Goal: Task Accomplishment & Management: Manage account settings

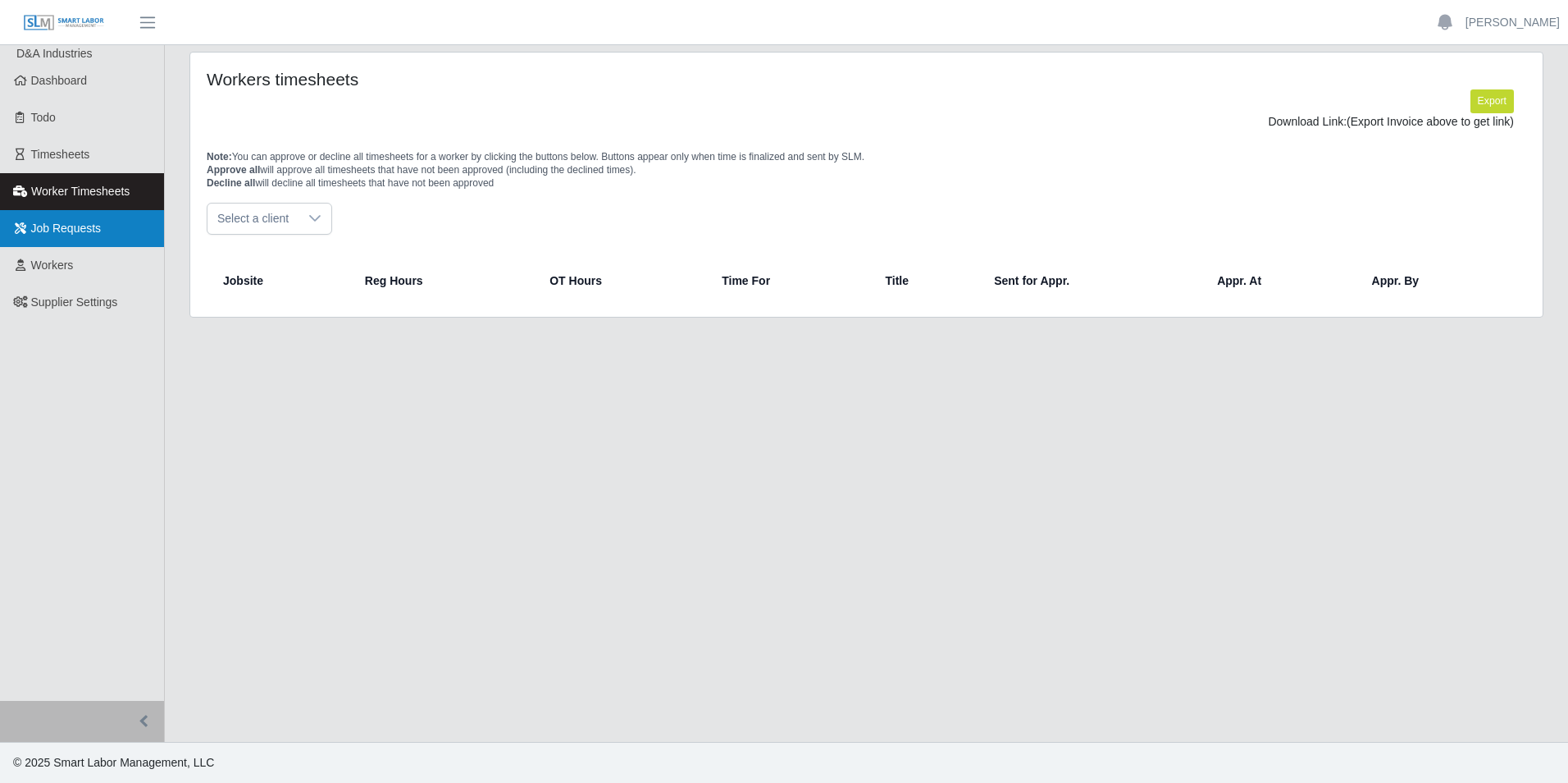
click at [88, 221] on span "Job Requests" at bounding box center [66, 227] width 70 height 13
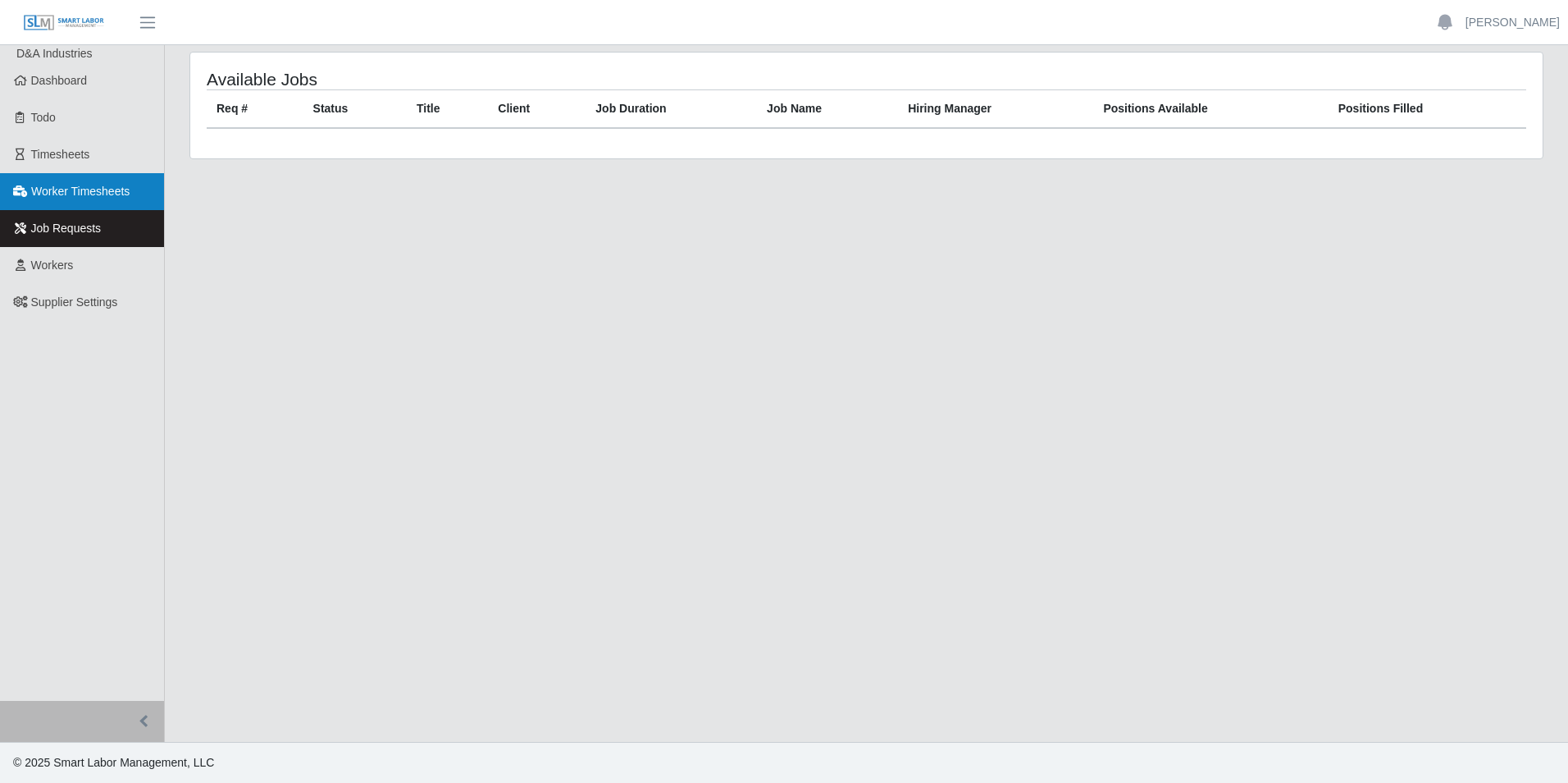
click at [113, 195] on span "Worker Timesheets" at bounding box center [81, 191] width 99 height 13
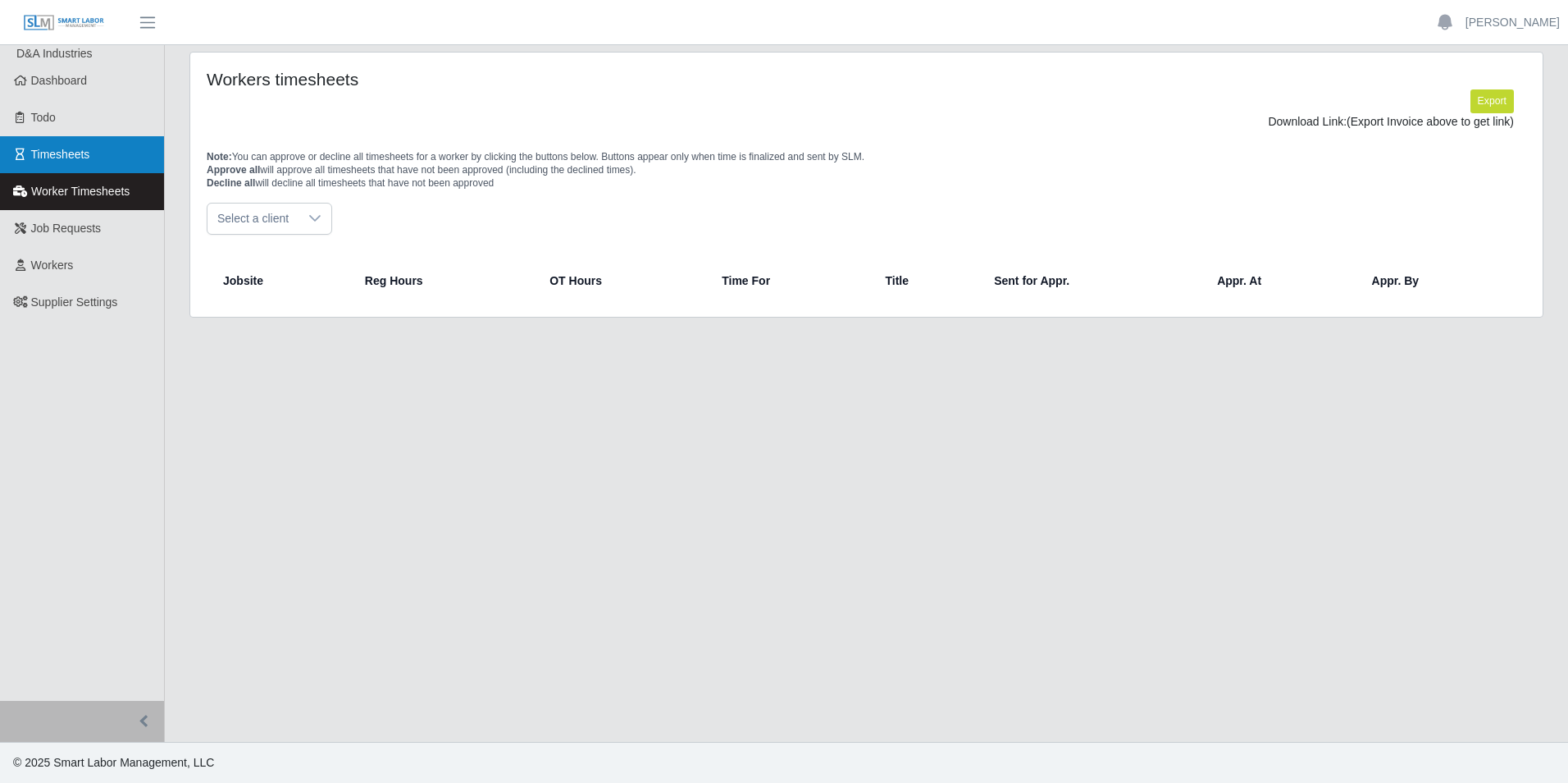
click at [96, 152] on link "Timesheets" at bounding box center [82, 154] width 164 height 37
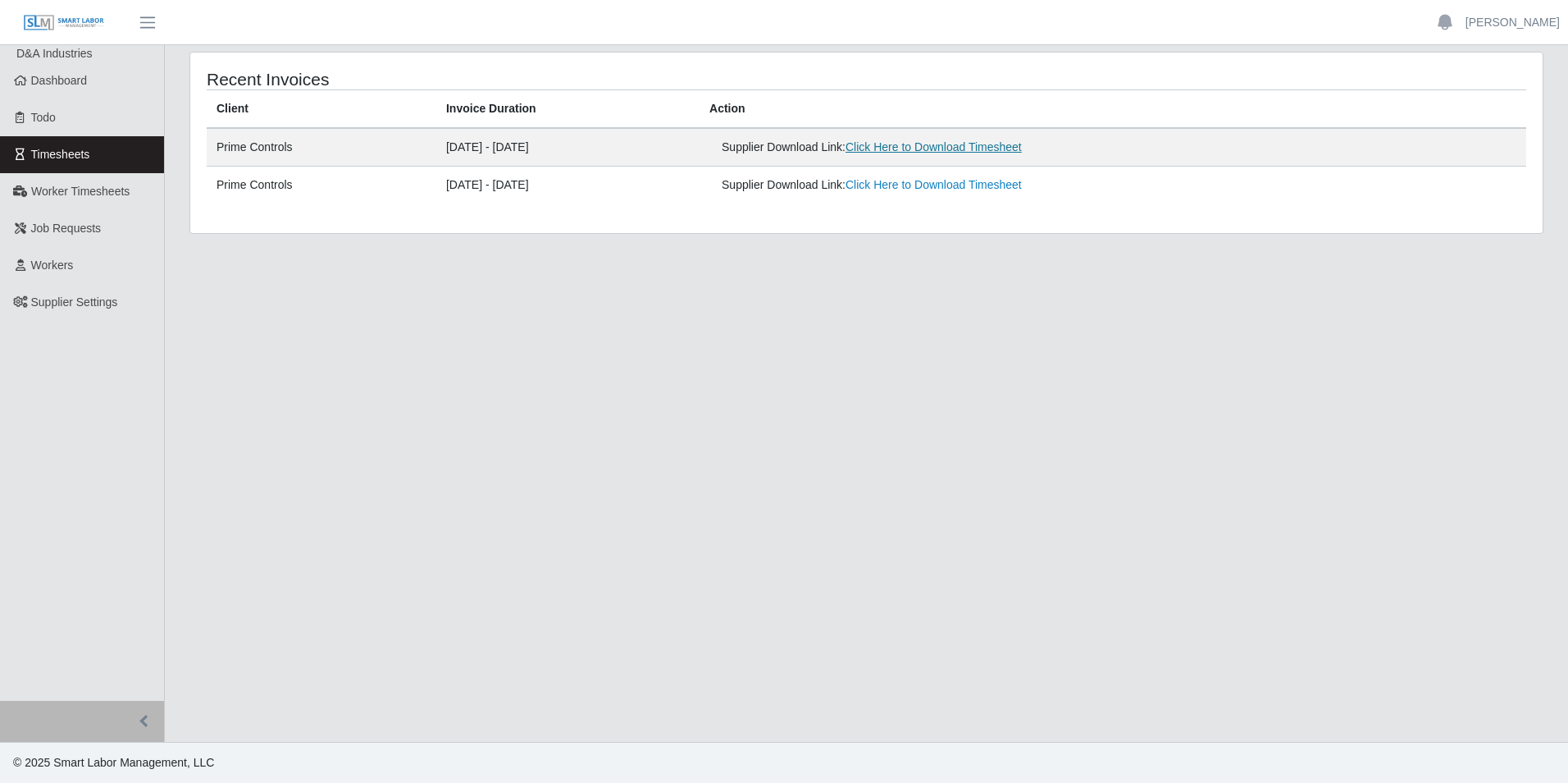
click at [948, 140] on link "Click Here to Download Timesheet" at bounding box center [934, 146] width 176 height 13
